Goal: Check status

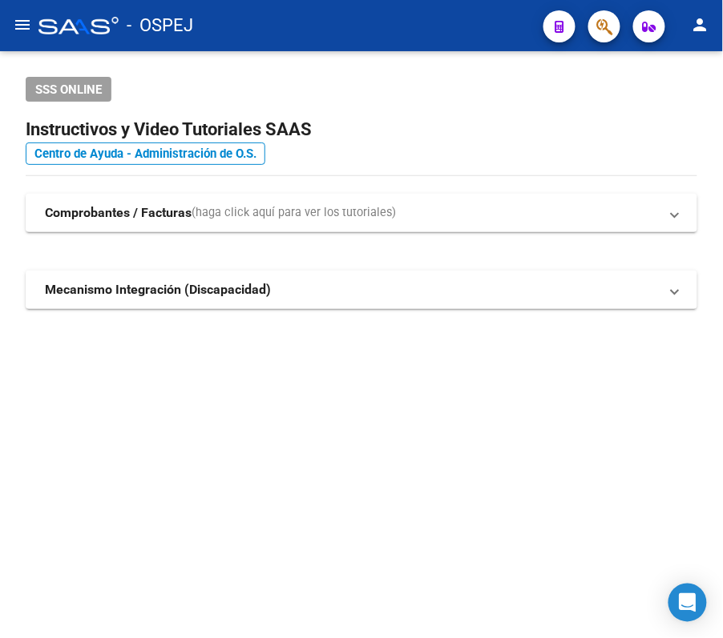
click at [0, 408] on html "menu - OSPEJ person Firma Express Inicio Calendario SSS Instructivos Contacto O…" at bounding box center [361, 319] width 723 height 638
click at [594, 11] on div at bounding box center [597, 26] width 45 height 33
click at [594, 14] on button "button" at bounding box center [604, 26] width 32 height 32
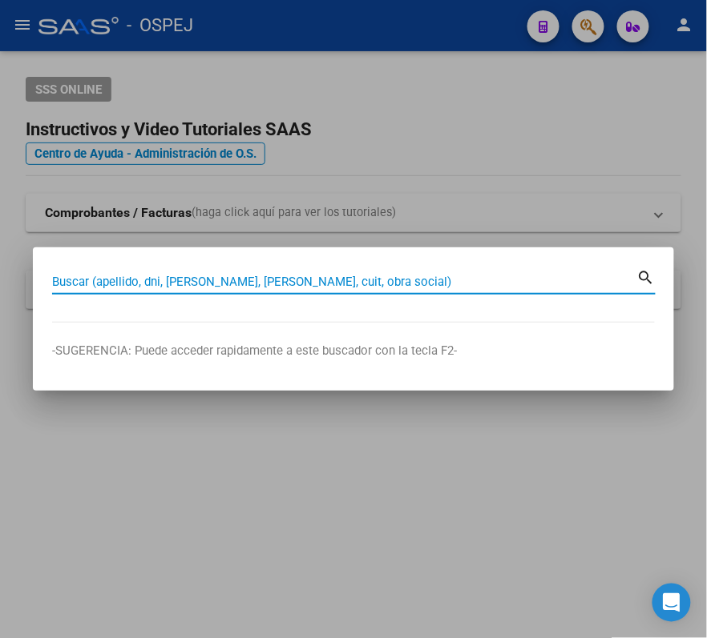
paste input "27286853647"
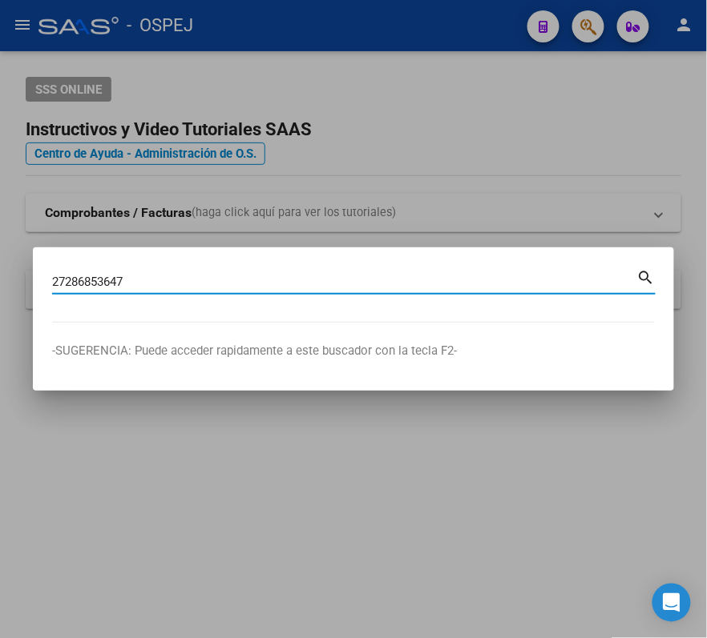
type input "27286853647"
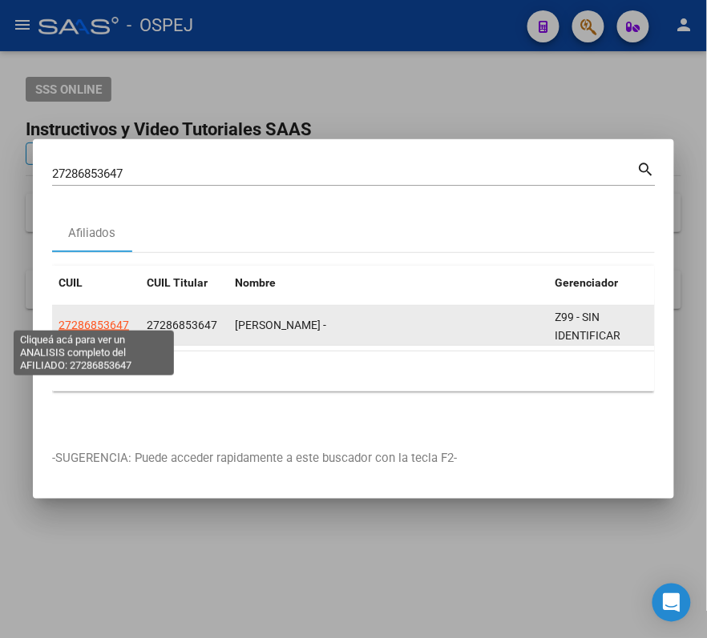
click at [87, 319] on span "27286853647" at bounding box center [93, 325] width 70 height 13
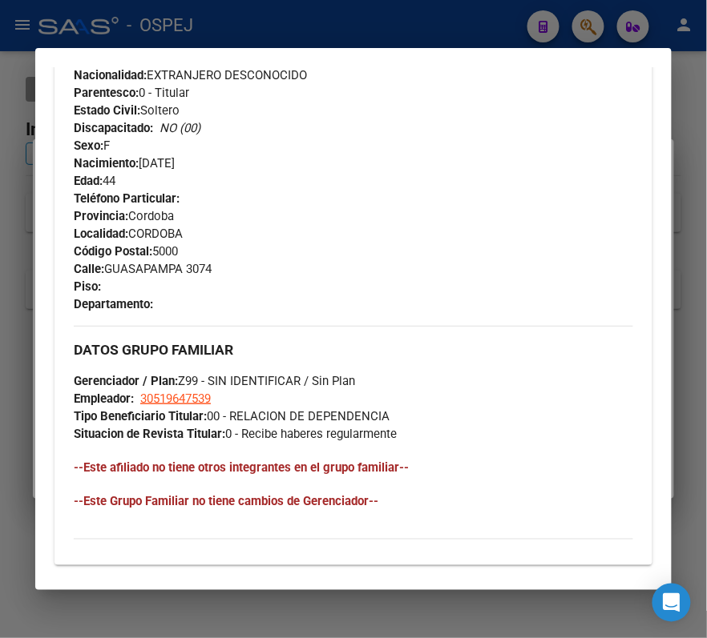
scroll to position [641, 0]
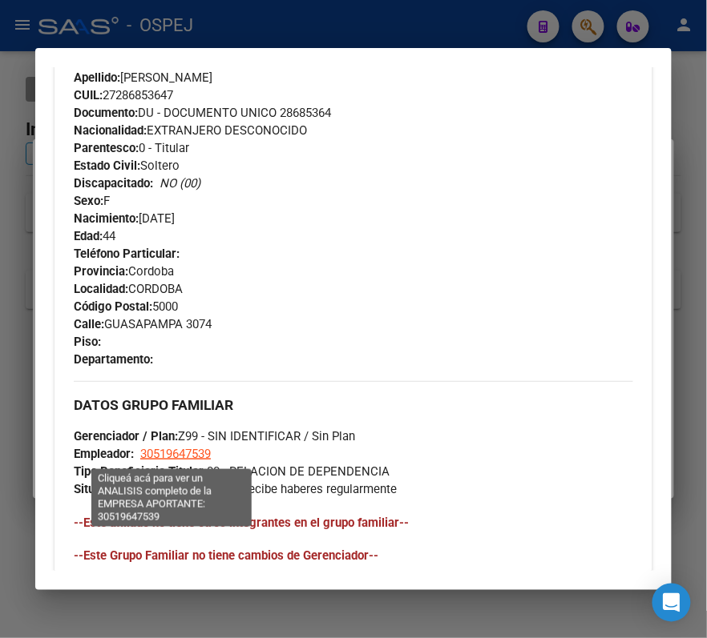
click at [187, 458] on span "30519647539" at bounding box center [175, 454] width 70 height 14
type textarea "30519647539"
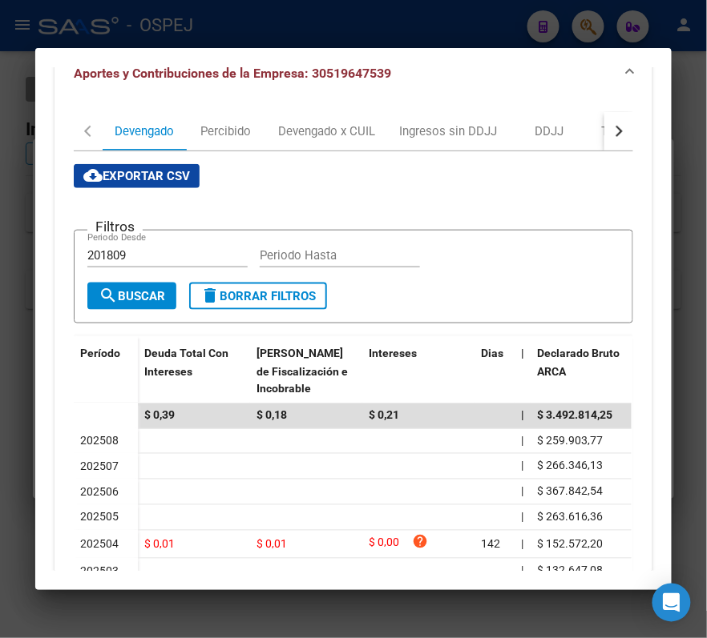
scroll to position [213, 0]
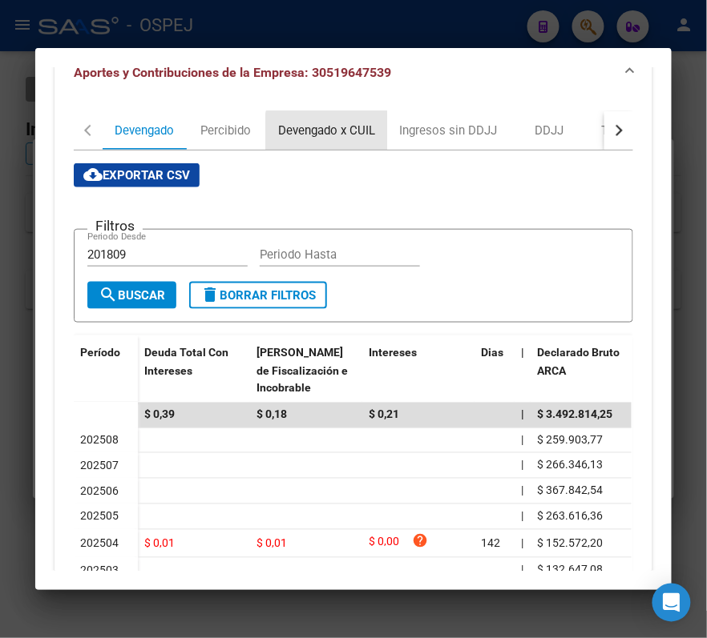
click at [324, 138] on div "Devengado x CUIL" at bounding box center [326, 131] width 97 height 18
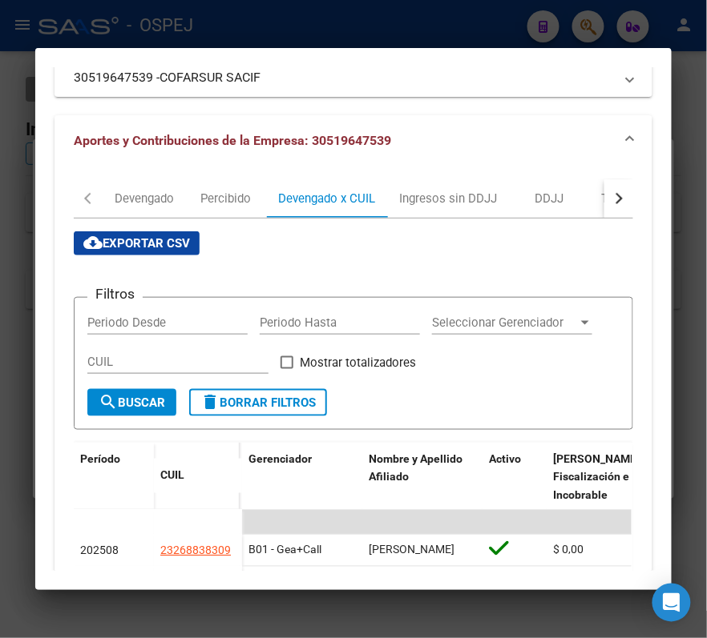
scroll to position [101, 0]
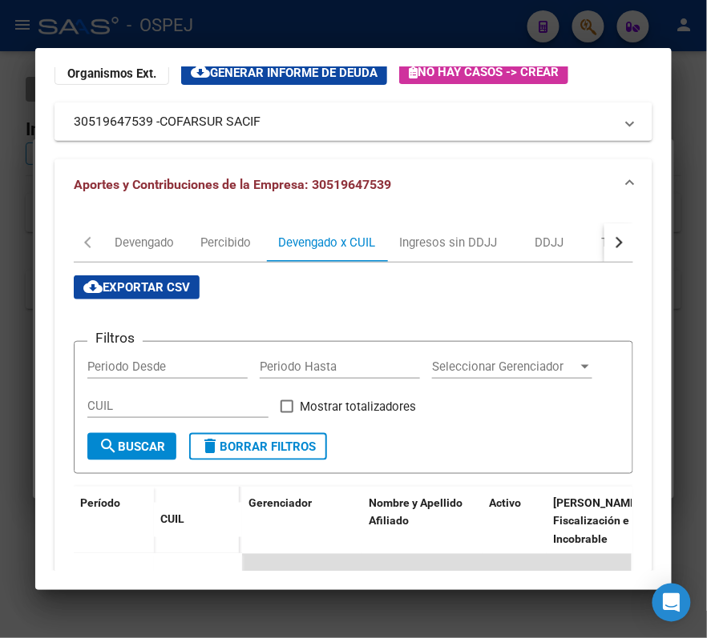
click at [287, 21] on div at bounding box center [353, 319] width 707 height 638
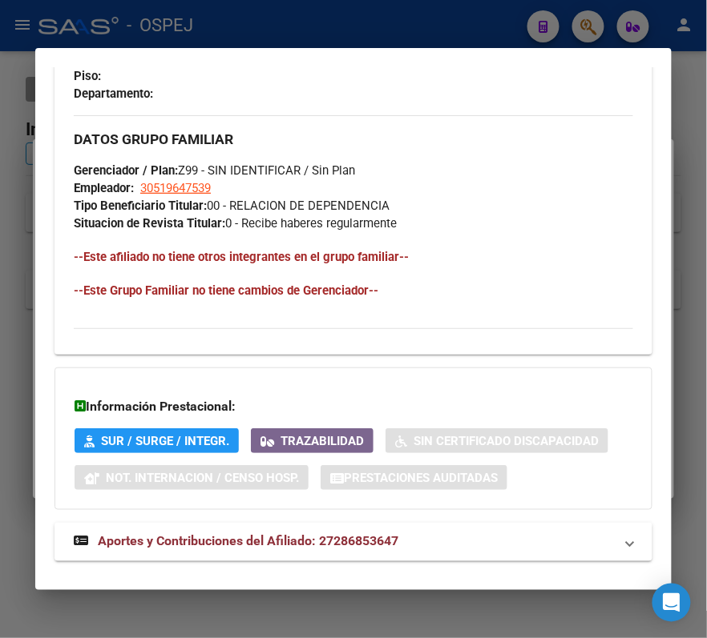
scroll to position [934, 0]
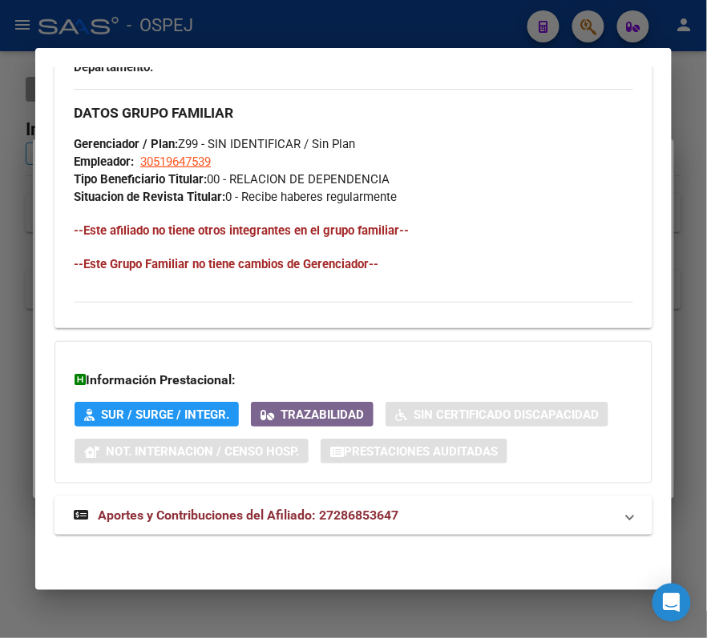
click at [197, 510] on span "Aportes y Contribuciones del Afiliado: 27286853647" at bounding box center [248, 515] width 300 height 15
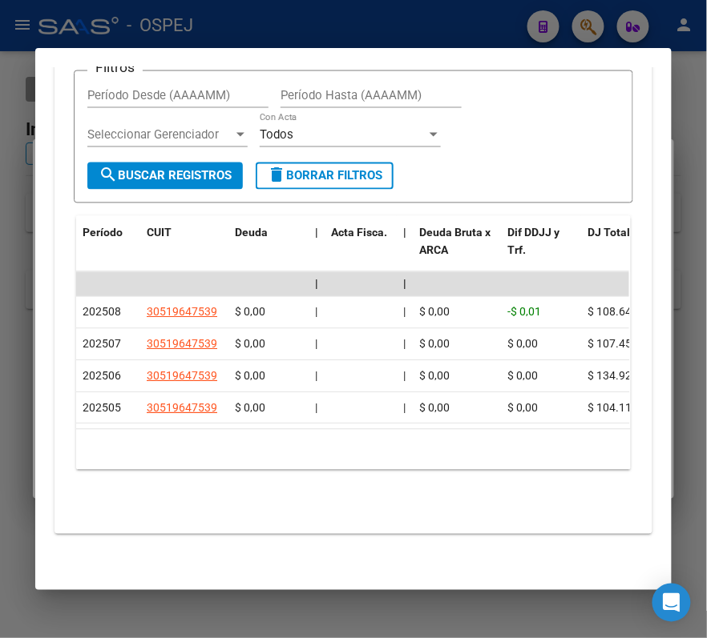
scroll to position [1588, 0]
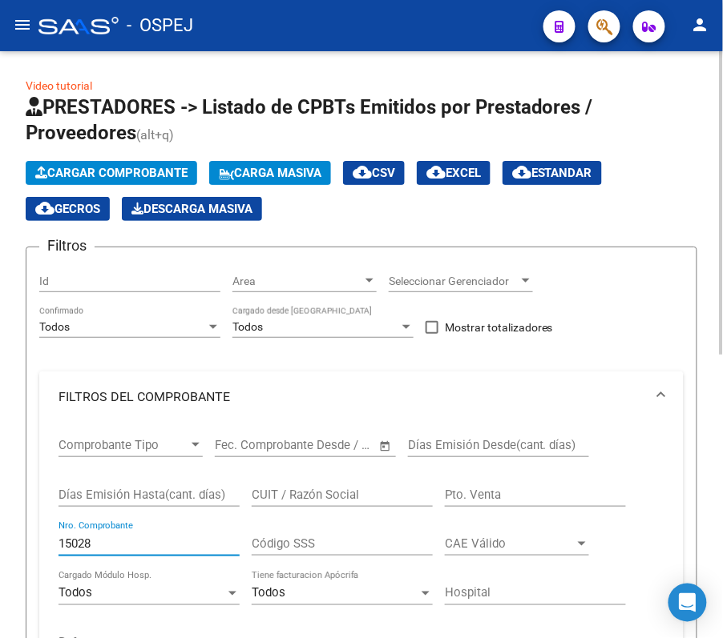
scroll to position [335, 0]
